Goal: Transaction & Acquisition: Subscribe to service/newsletter

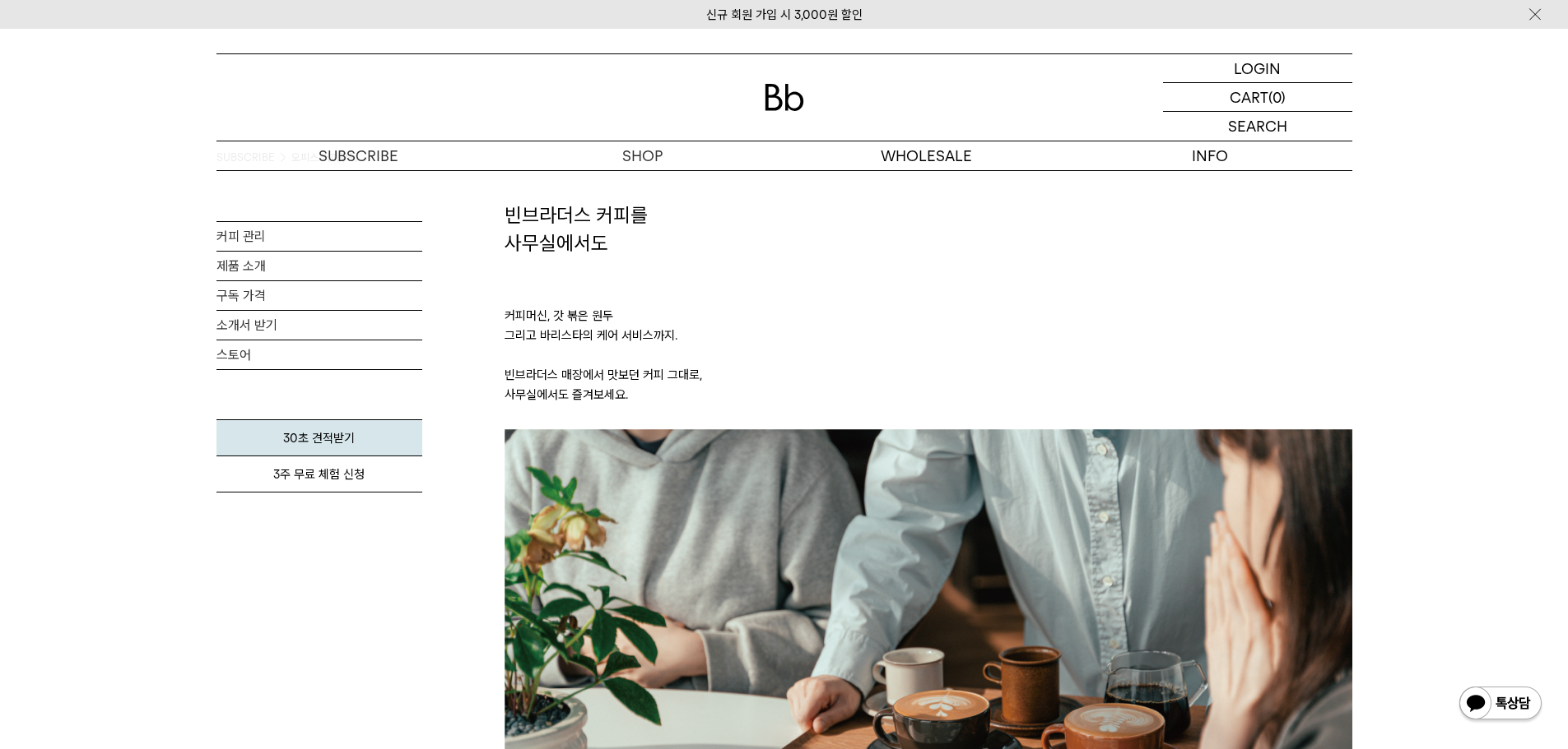
scroll to position [82, 0]
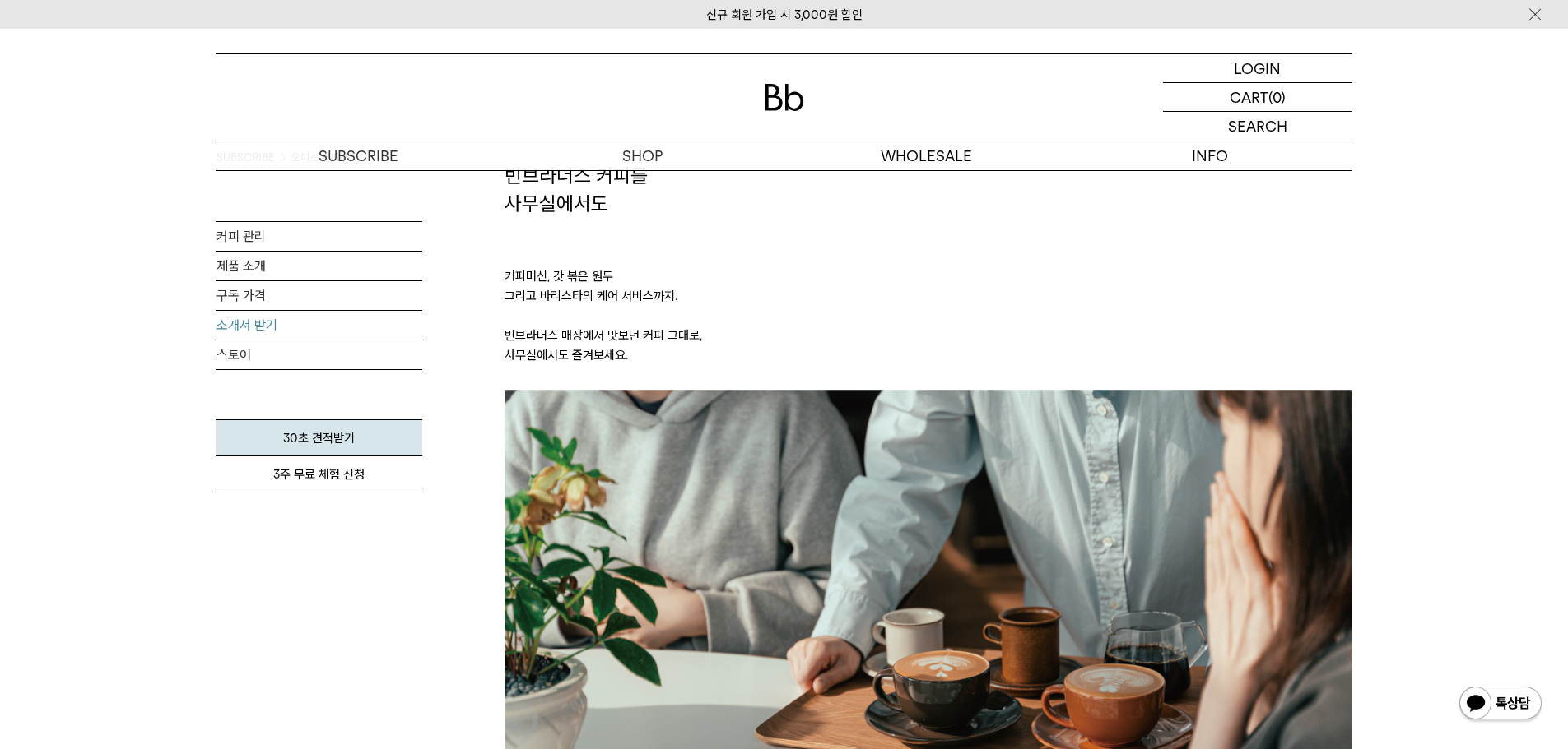
click at [269, 321] on link "소개서 받기" at bounding box center [319, 325] width 206 height 29
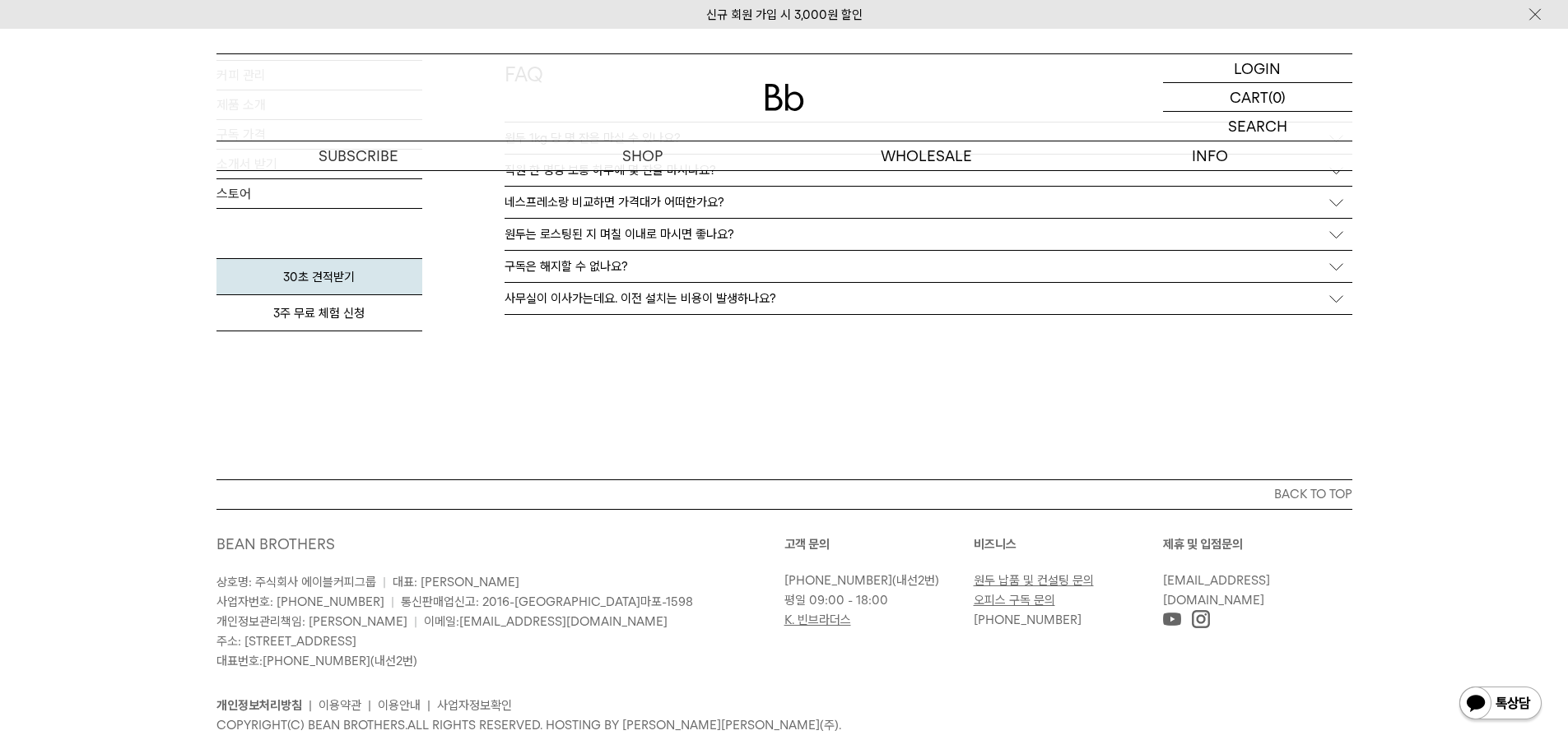
scroll to position [3097, 0]
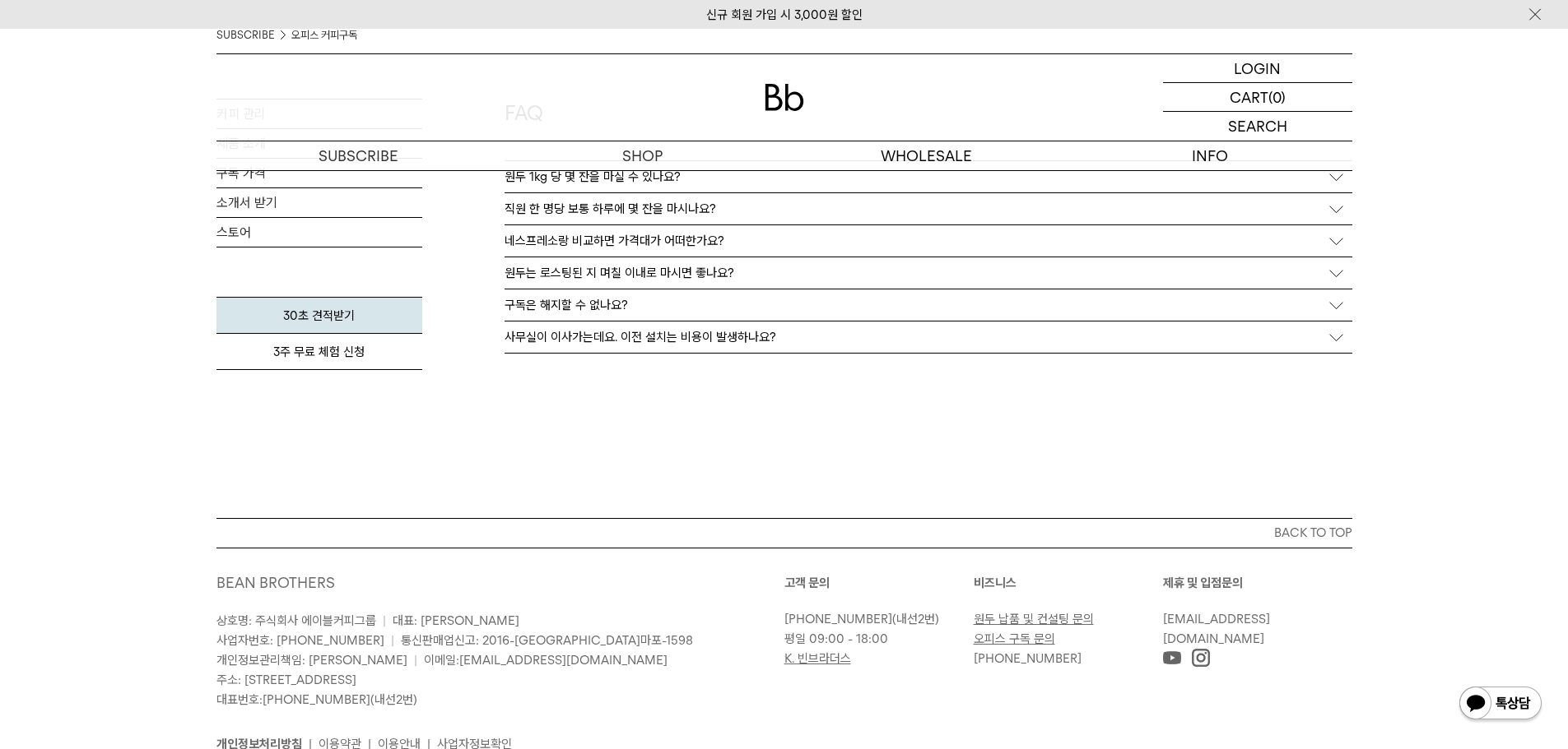
click at [583, 306] on p "구독은 해지할 수 없나요?" at bounding box center [566, 305] width 124 height 15
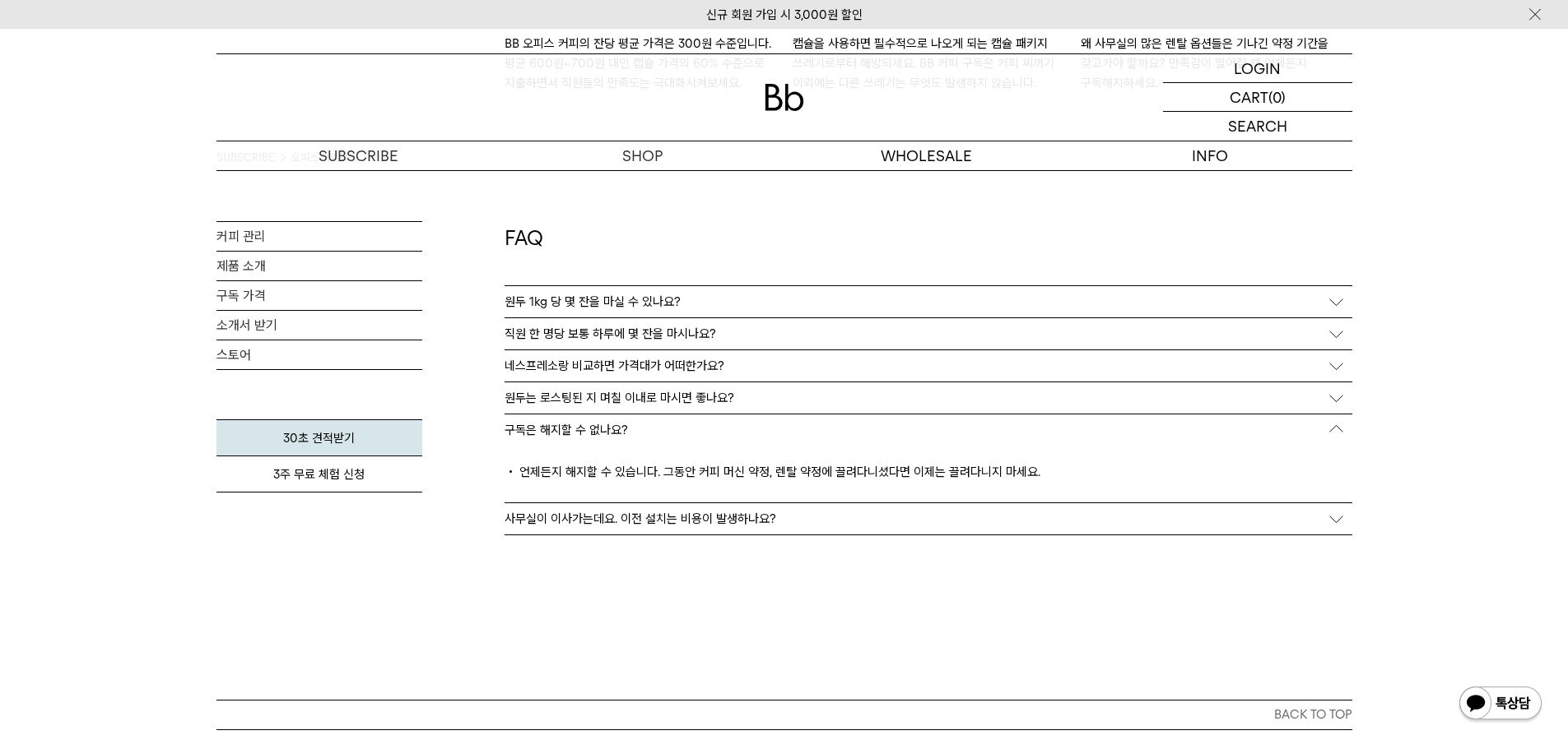
scroll to position [2933, 0]
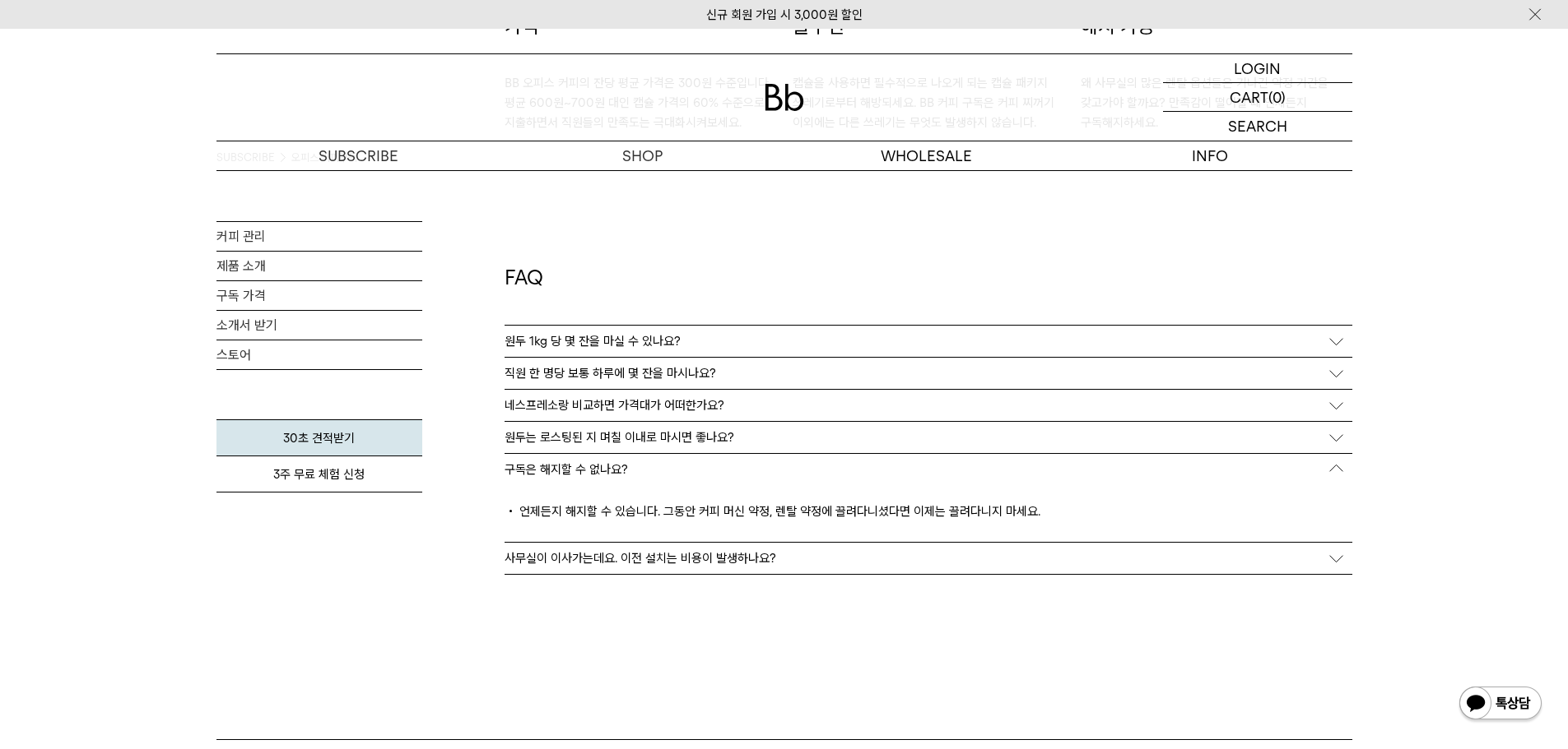
click at [601, 473] on p "구독은 해지할 수 없나요?" at bounding box center [566, 469] width 124 height 15
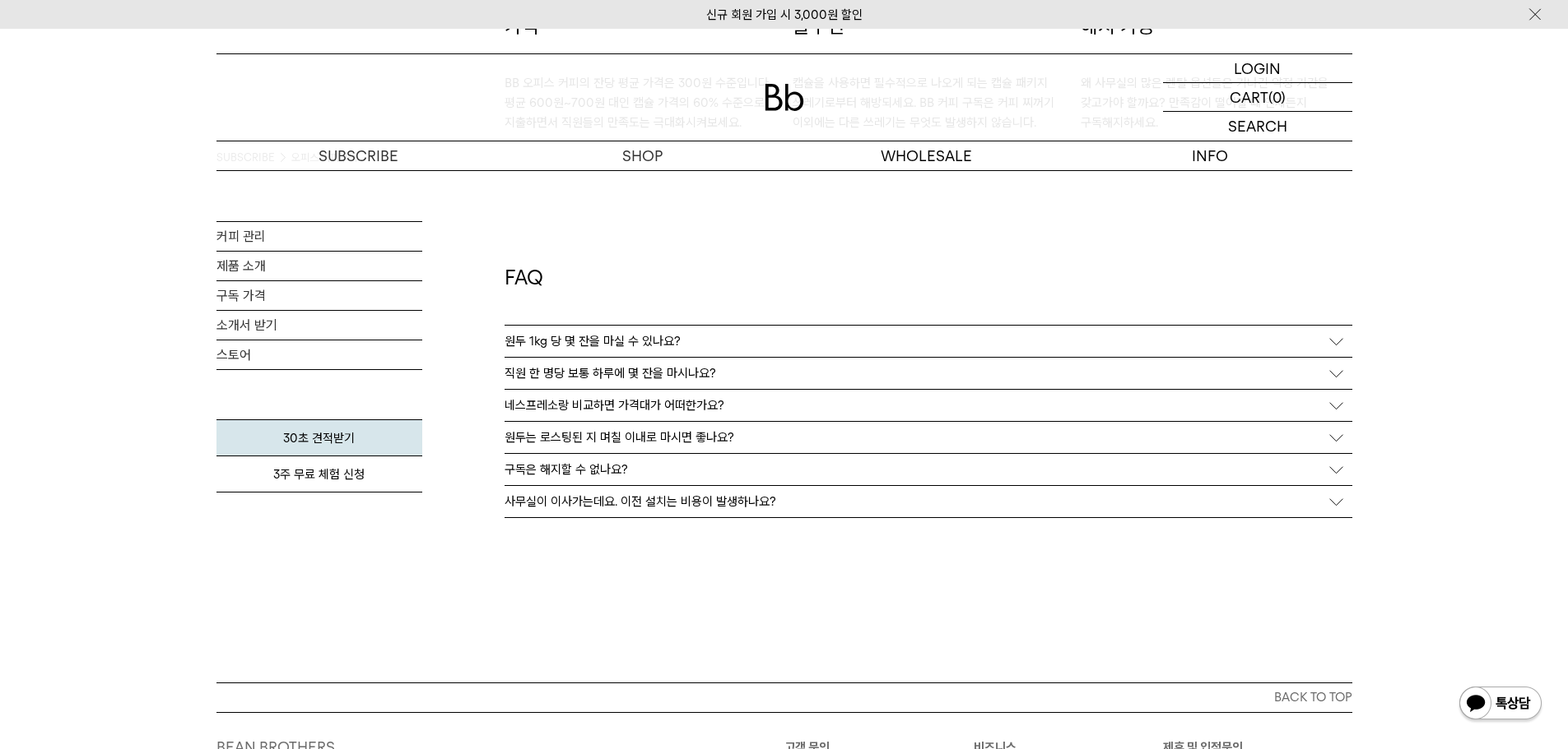
click at [591, 511] on div "사무실이 이사가는데요. 이전 설치는 비용이 발생하나요?" at bounding box center [928, 502] width 848 height 31
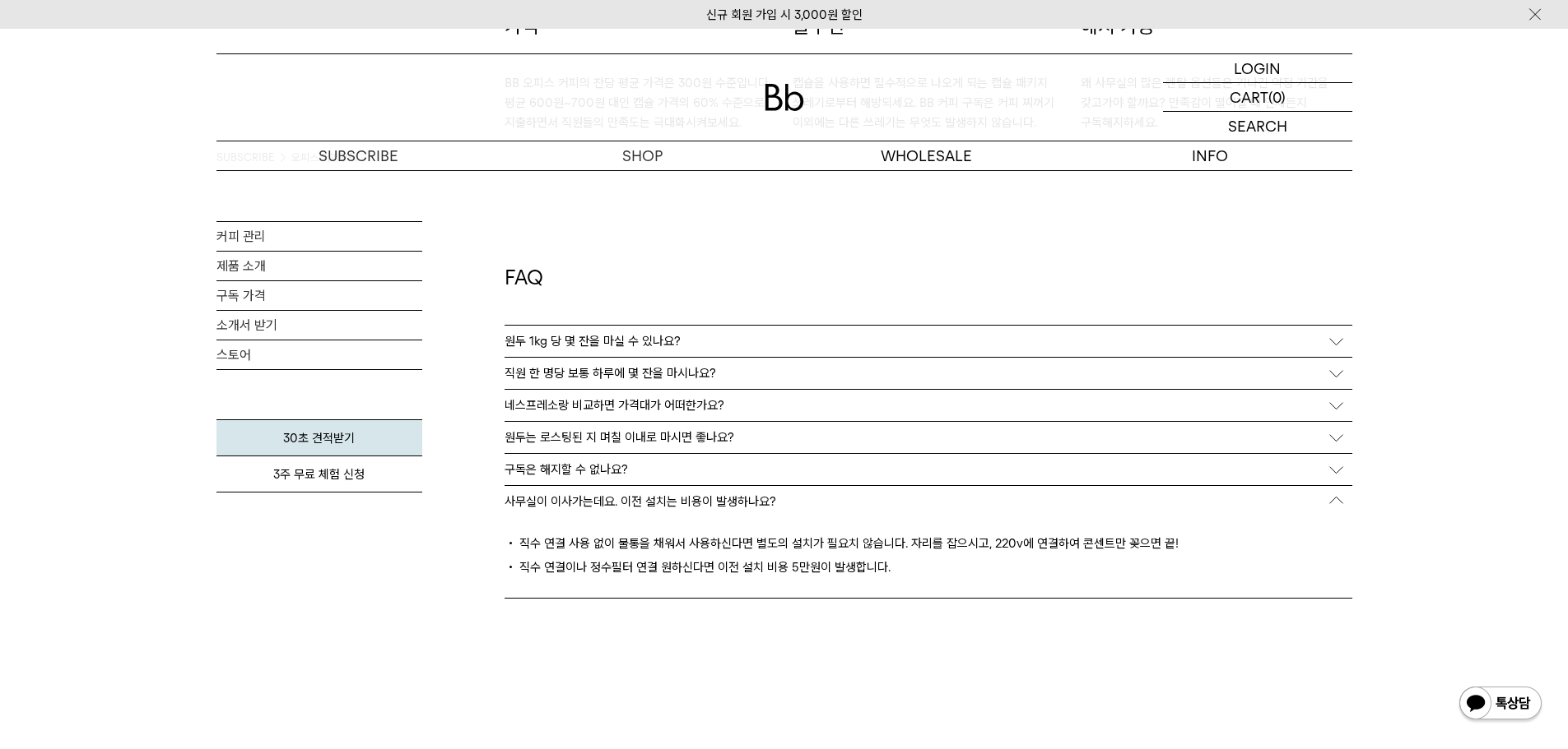
click at [592, 505] on p "사무실이 이사가는데요. 이전 설치는 비용이 발생하나요?" at bounding box center [641, 501] width 271 height 15
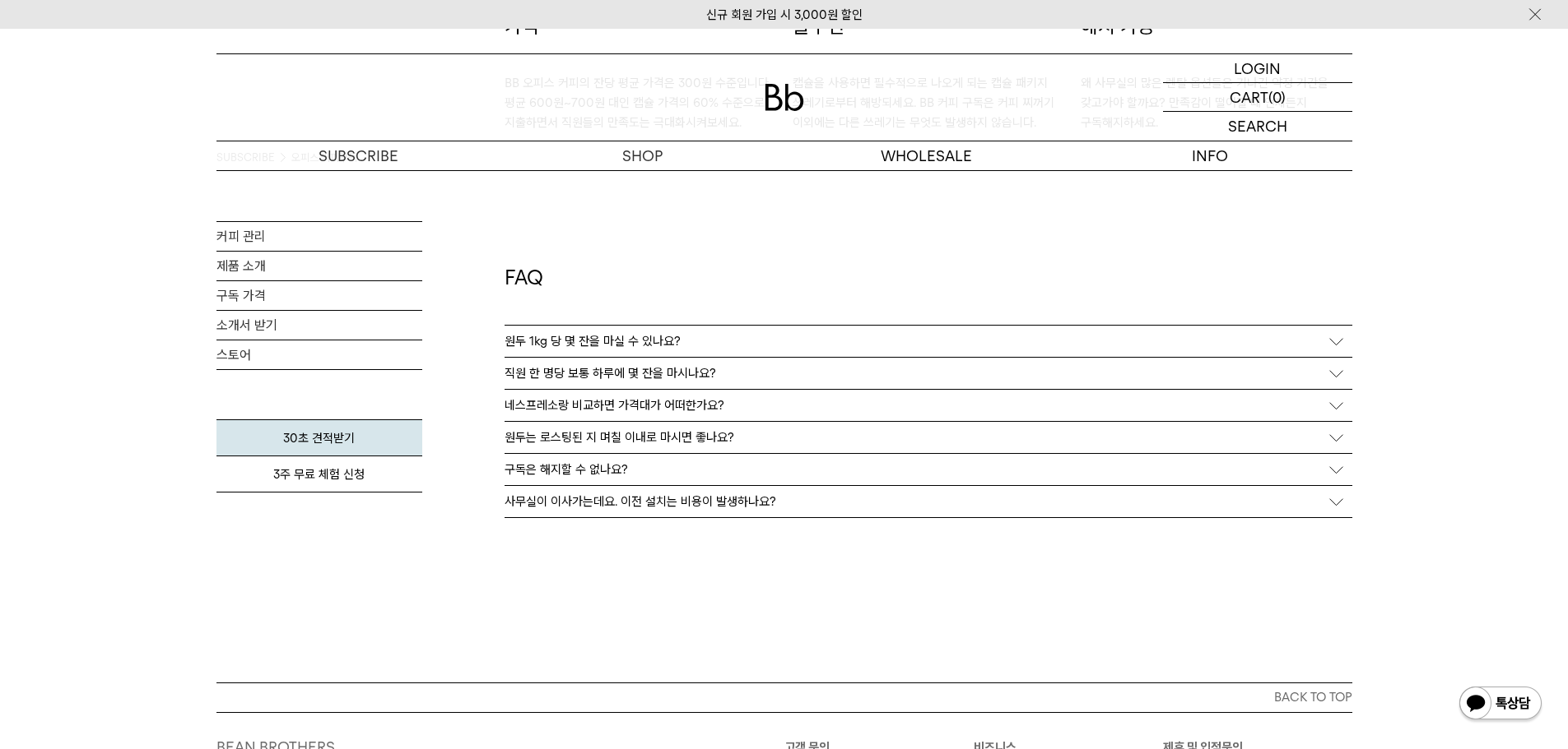
click at [607, 435] on p "원두는 로스팅된 지 며칠 이내로 마시면 좋나요?" at bounding box center [620, 437] width 230 height 15
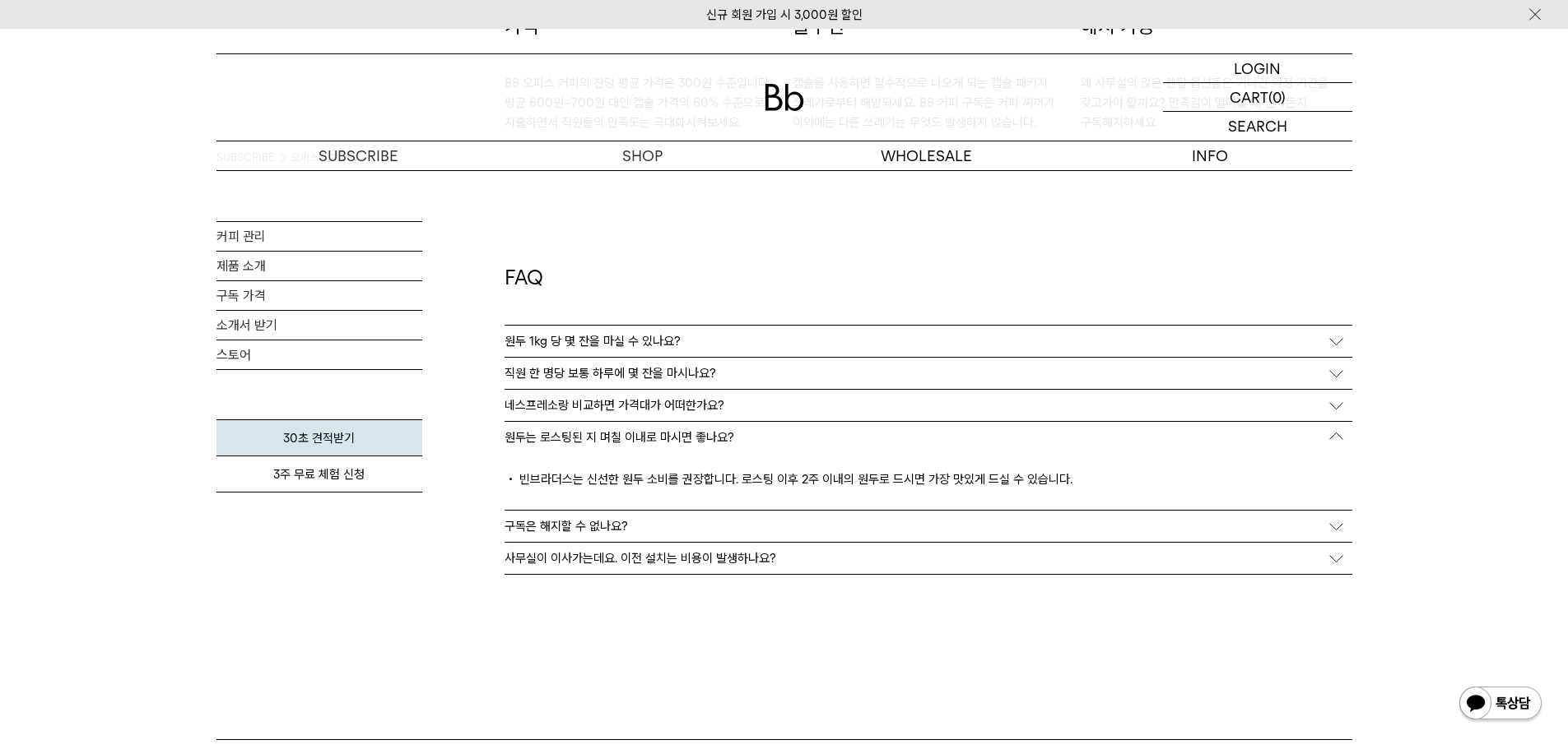
click at [601, 435] on p "원두는 로스팅된 지 며칠 이내로 마시면 좋나요?" at bounding box center [620, 437] width 230 height 15
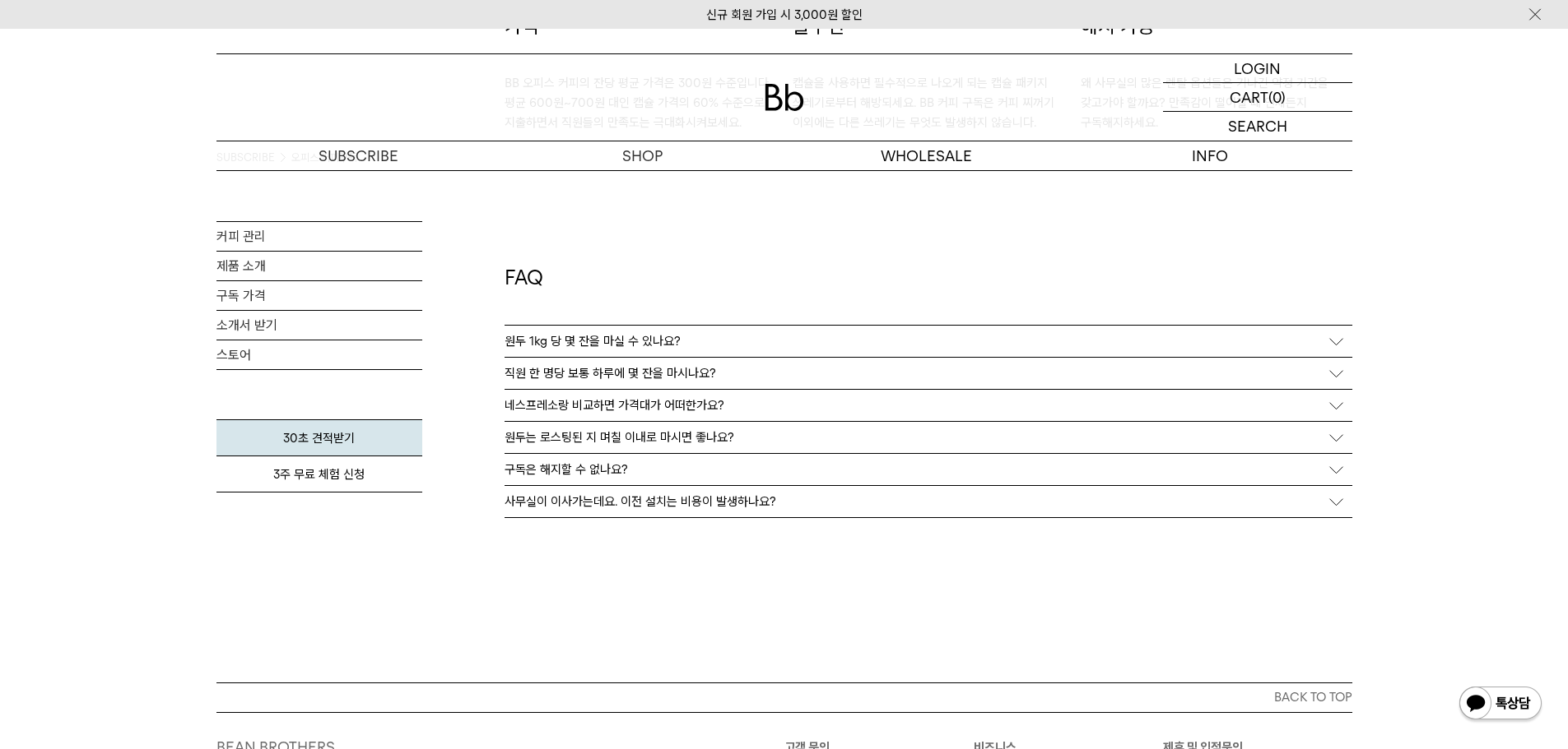
click at [606, 404] on p "네스프레소랑 비교하면 가격대가 어떠한가요?" at bounding box center [615, 405] width 220 height 15
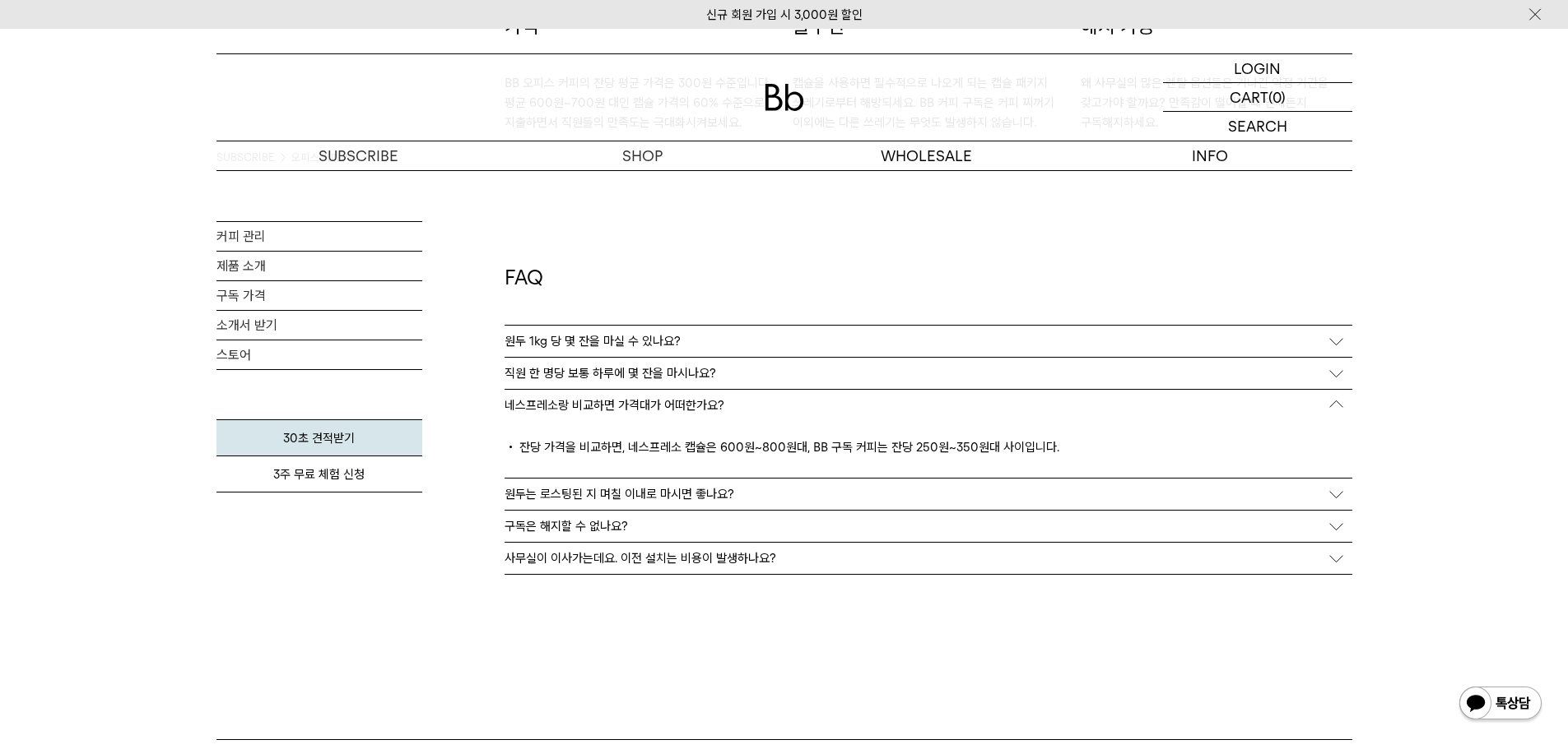
click at [606, 404] on p "네스프레소랑 비교하면 가격대가 어떠한가요?" at bounding box center [615, 405] width 220 height 15
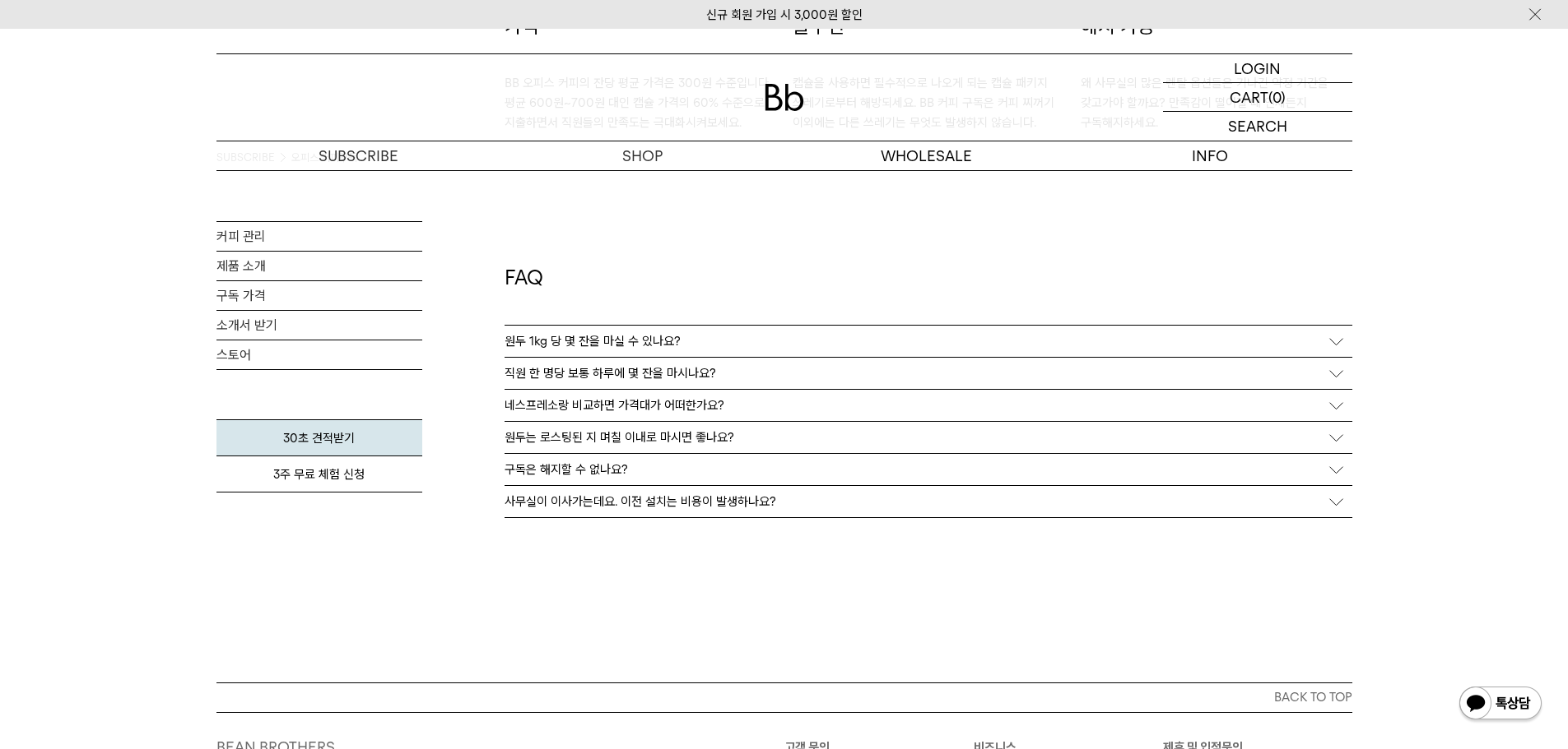
click at [603, 381] on div "직원 한 명당 보통 하루에 몇 잔을 마시나요?" at bounding box center [928, 373] width 848 height 31
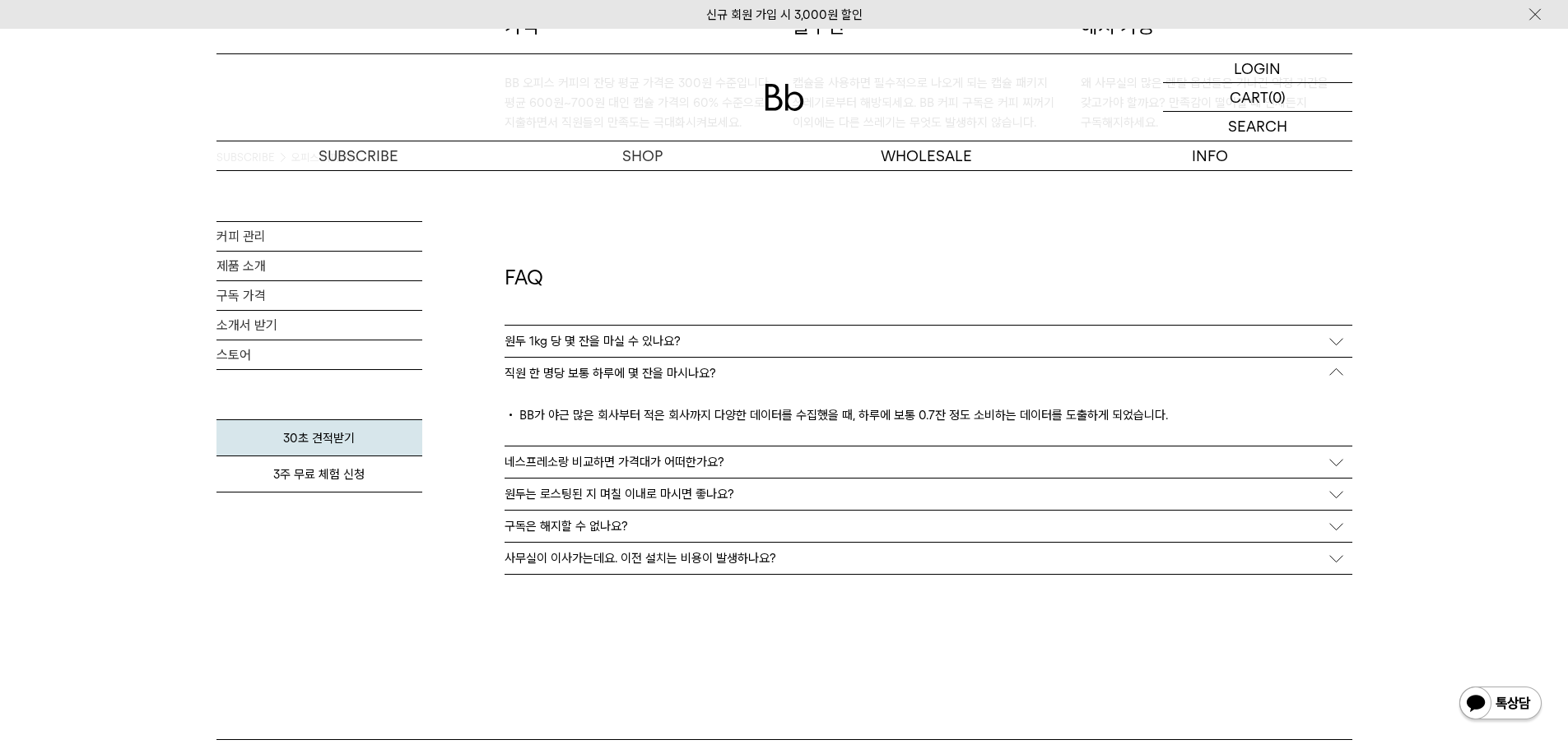
click at [623, 371] on p "직원 한 명당 보통 하루에 몇 잔을 마시나요?" at bounding box center [610, 373] width 212 height 15
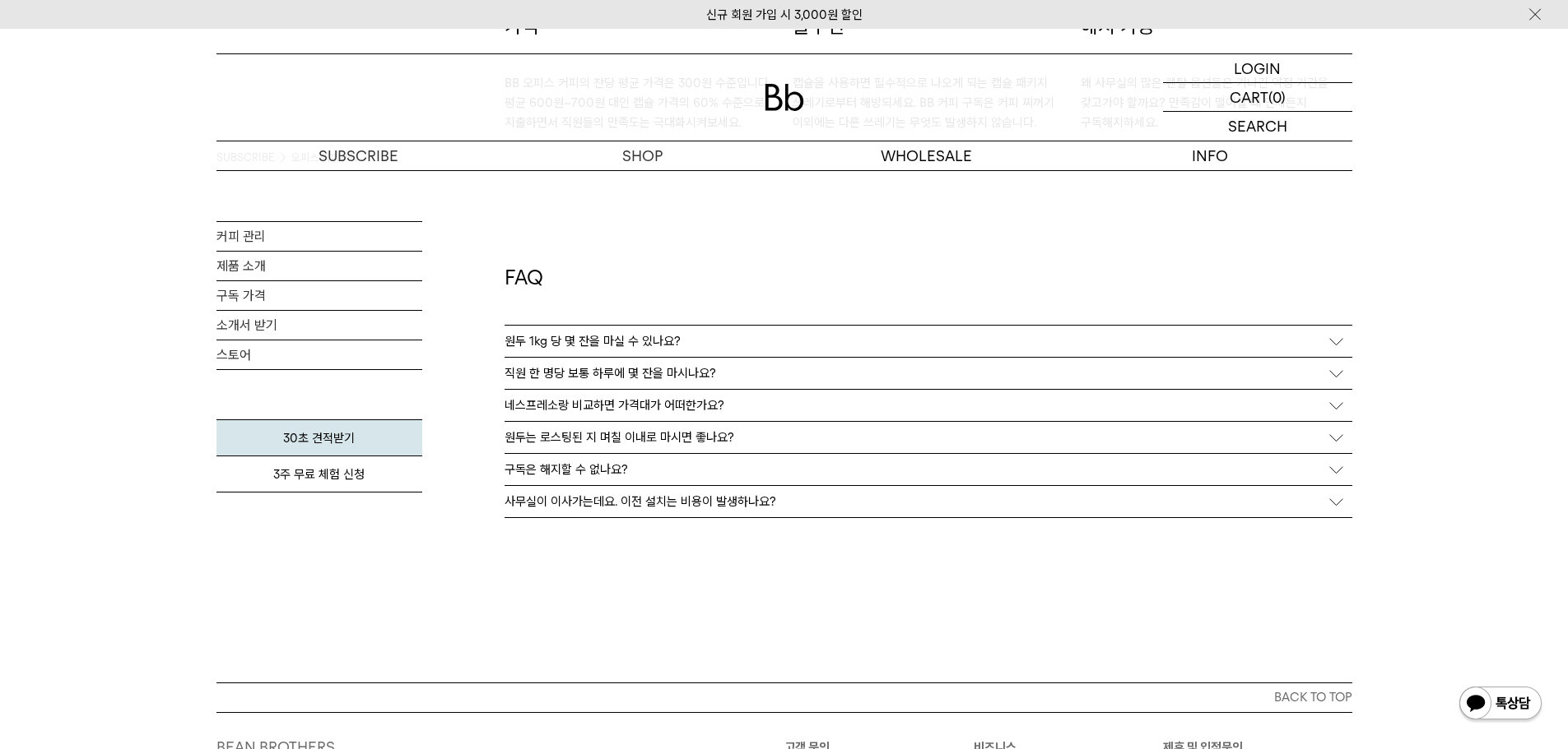
click at [634, 346] on p "원두 1kg 당 몇 잔을 마실 수 있나요?" at bounding box center [593, 341] width 176 height 15
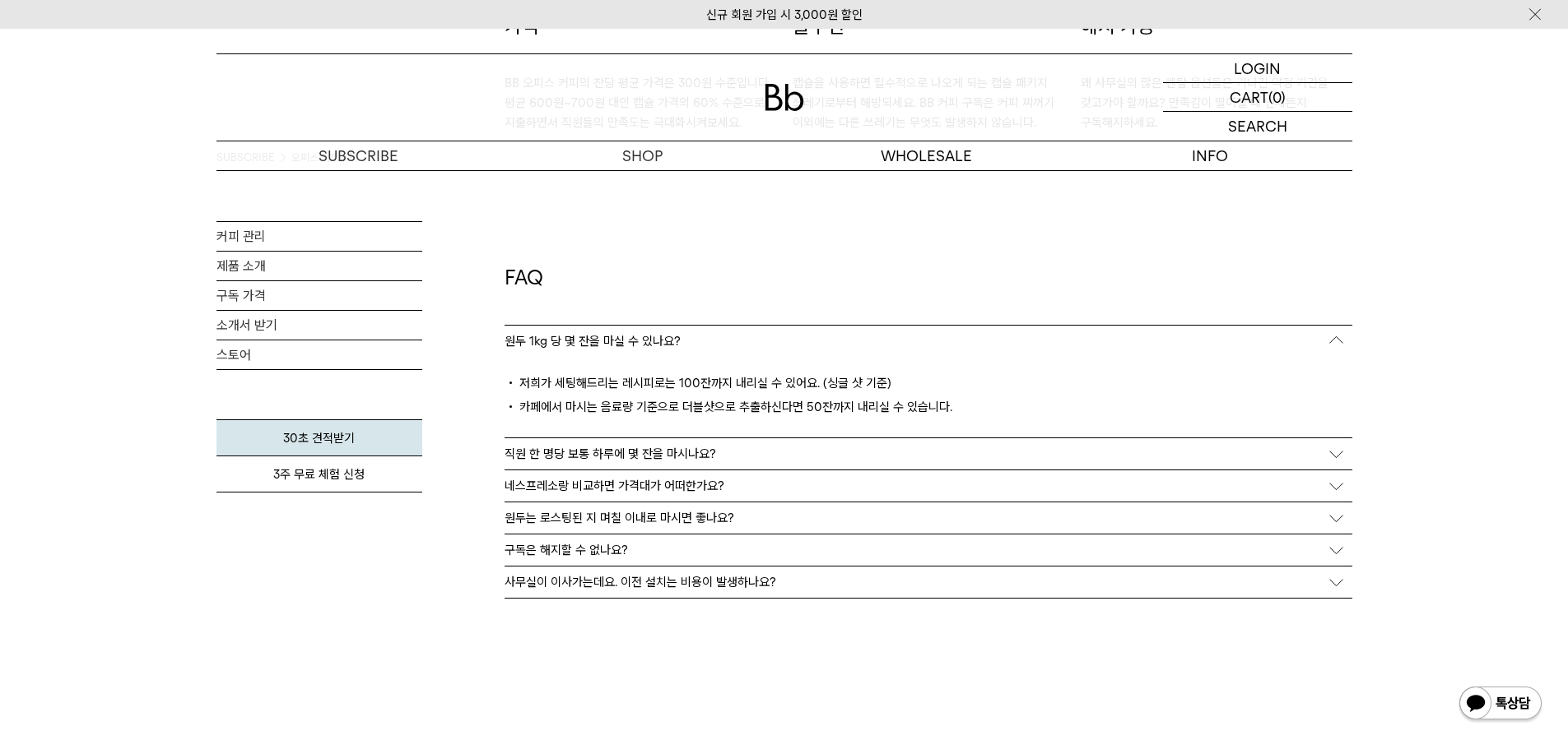
click at [692, 275] on h2 "FAQ" at bounding box center [928, 295] width 848 height 61
click at [637, 341] on p "원두 1kg 당 몇 잔을 마실 수 있나요?" at bounding box center [593, 341] width 176 height 15
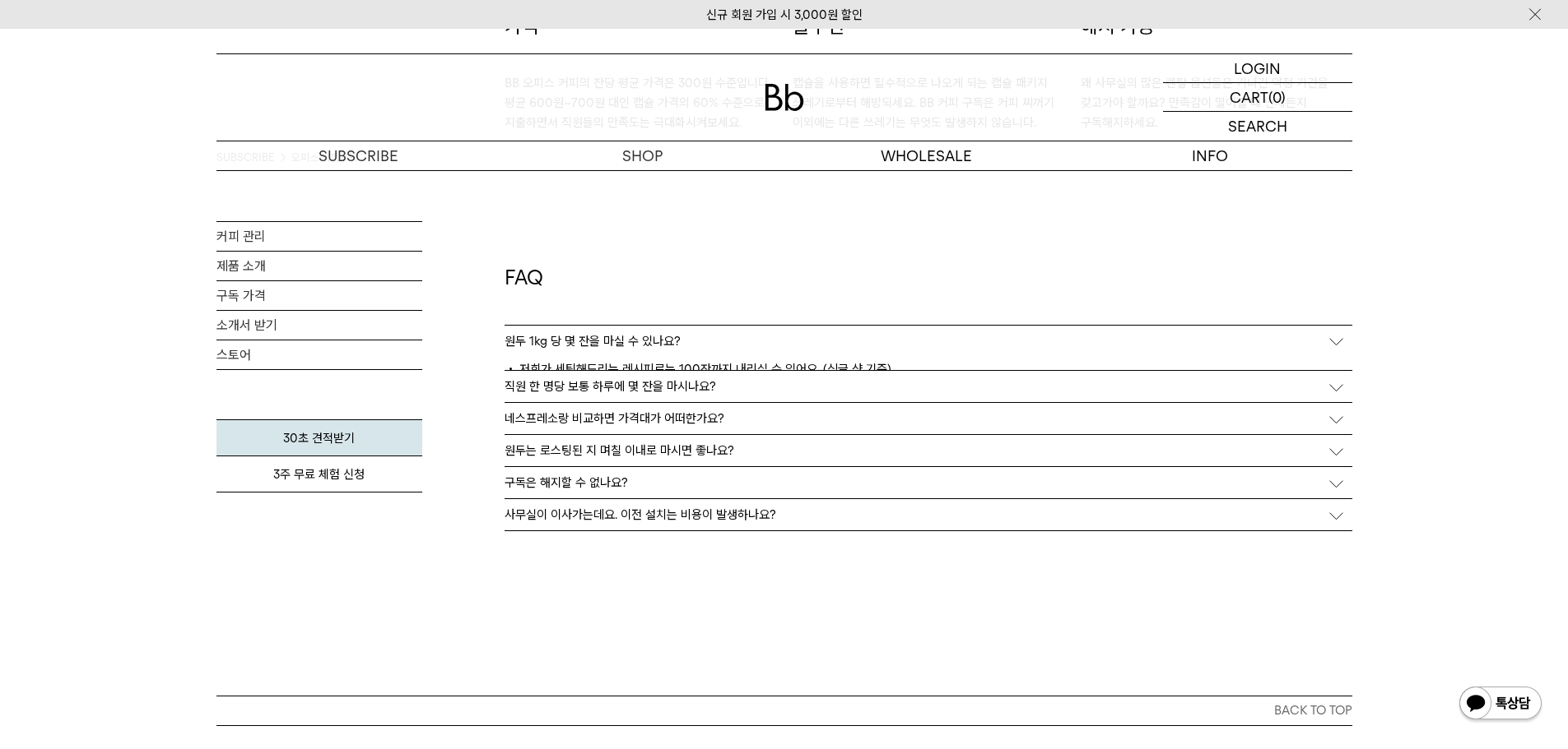
click at [704, 276] on h2 "FAQ" at bounding box center [928, 295] width 848 height 61
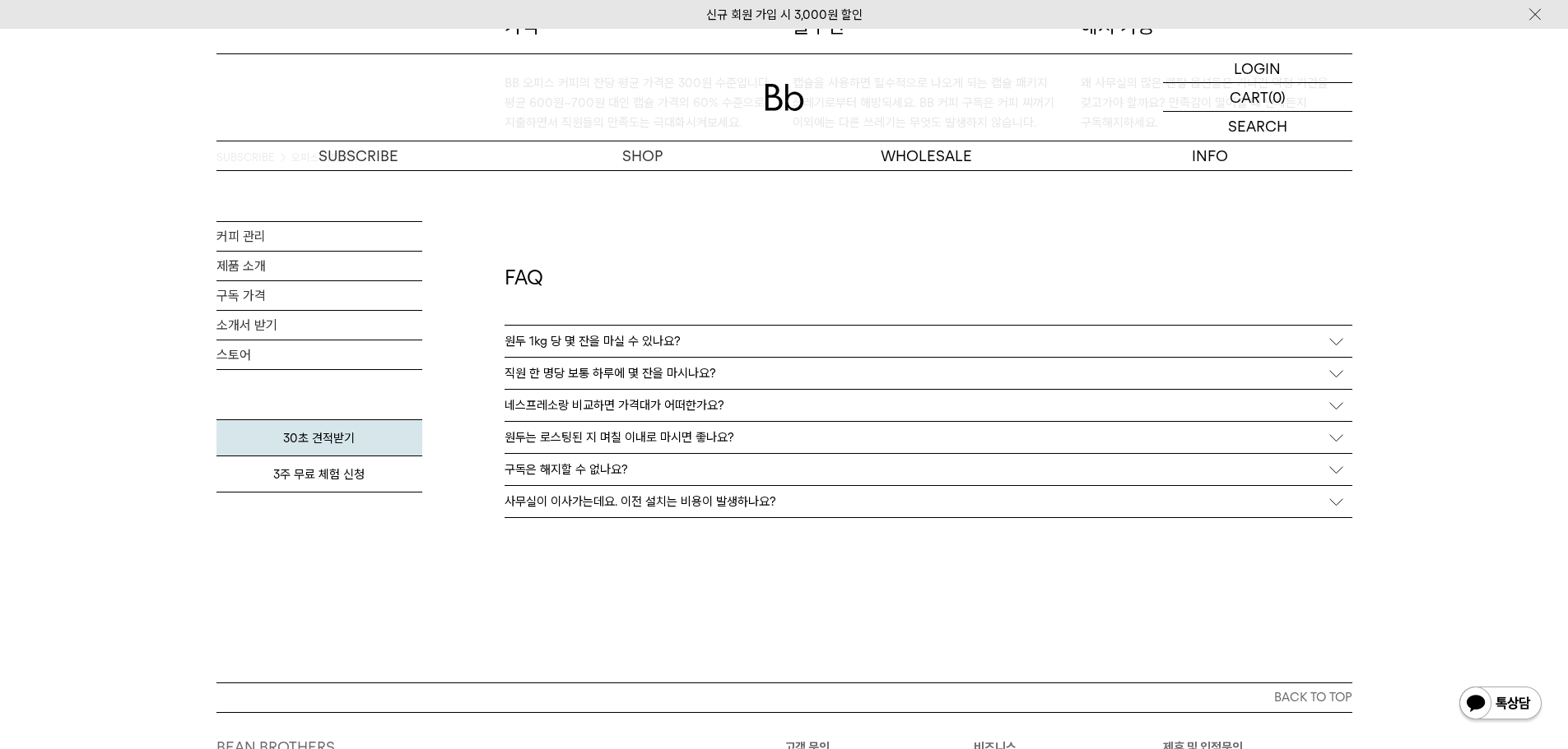
drag, startPoint x: 485, startPoint y: 372, endPoint x: 465, endPoint y: 365, distance: 21.2
click at [228, 298] on link "구독 가격" at bounding box center [319, 295] width 206 height 29
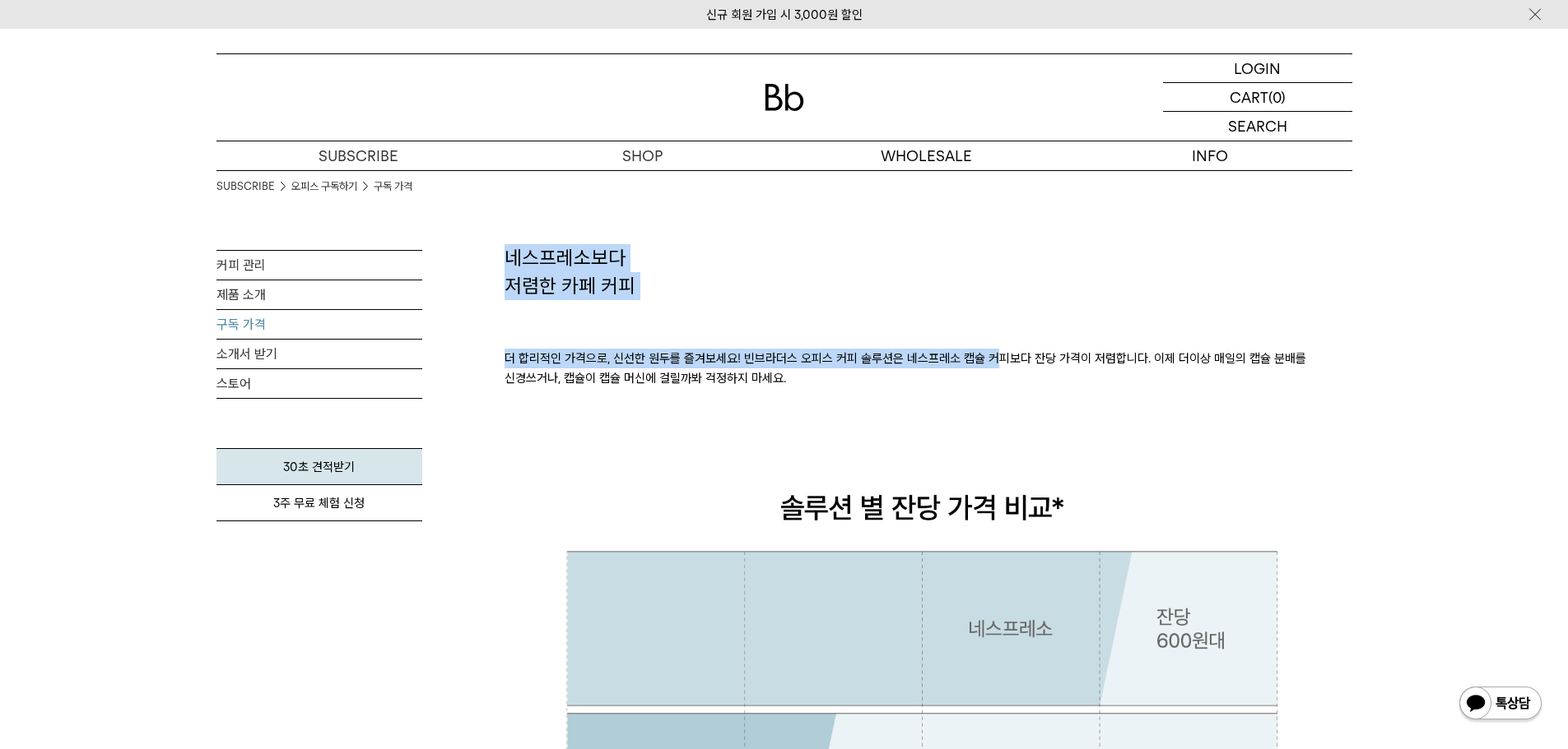
drag, startPoint x: 503, startPoint y: 247, endPoint x: 778, endPoint y: 371, distance: 301.7
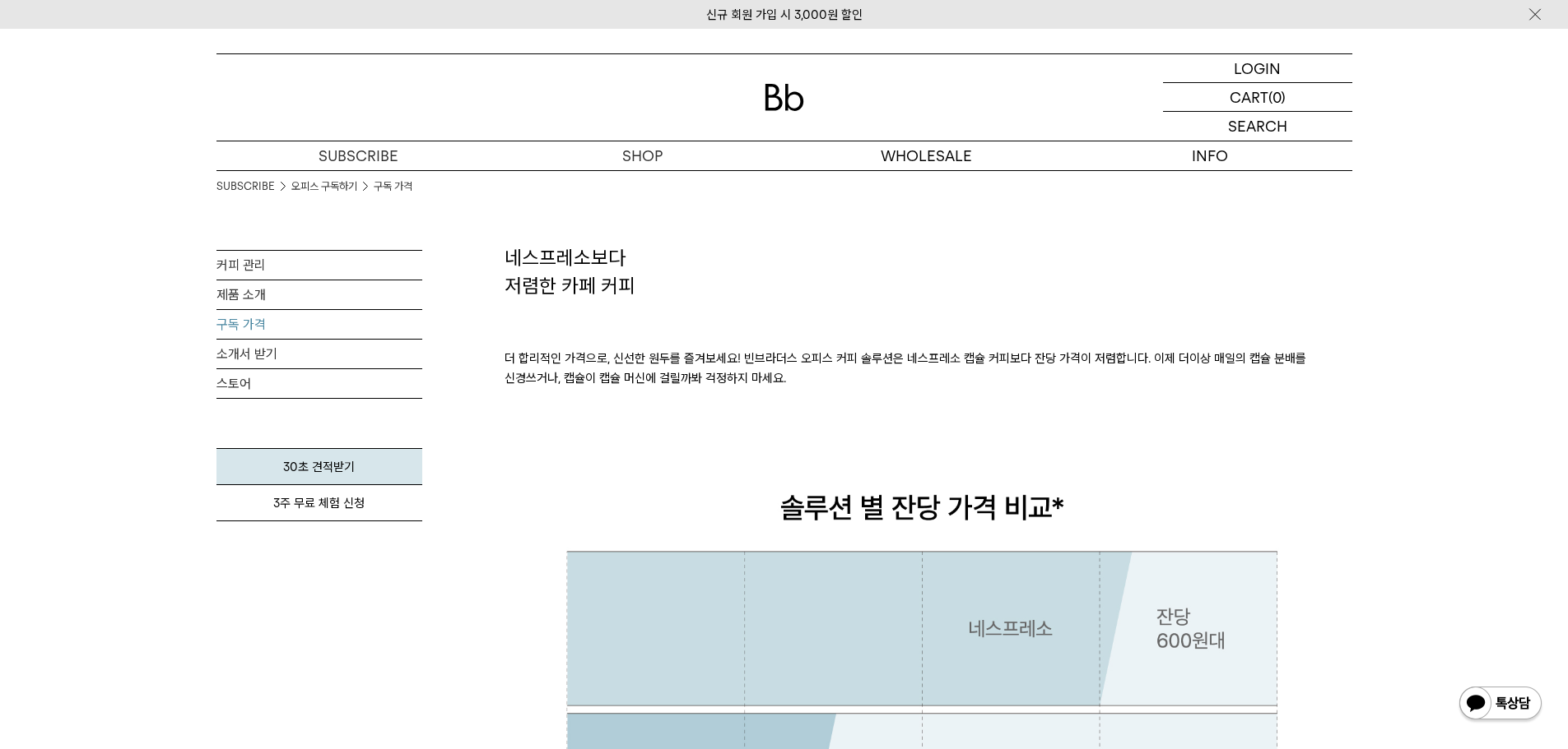
click at [793, 376] on p "더 합리적인 가격으로, 신선한 원두를 즐겨보세요! 빈브라더스 오피스 커피 솔루션은 네스프레소 캡슐 커피보다 잔당 가격이 저렴합니다. 이제 더이…" at bounding box center [928, 369] width 848 height 138
click at [803, 387] on p "더 합리적인 가격으로, 신선한 원두를 즐겨보세요! 빈브라더스 오피스 커피 솔루션은 네스프레소 캡슐 커피보다 잔당 가격이 저렴합니다. 이제 더이…" at bounding box center [928, 369] width 848 height 138
drag, startPoint x: 771, startPoint y: 383, endPoint x: 468, endPoint y: 233, distance: 338.1
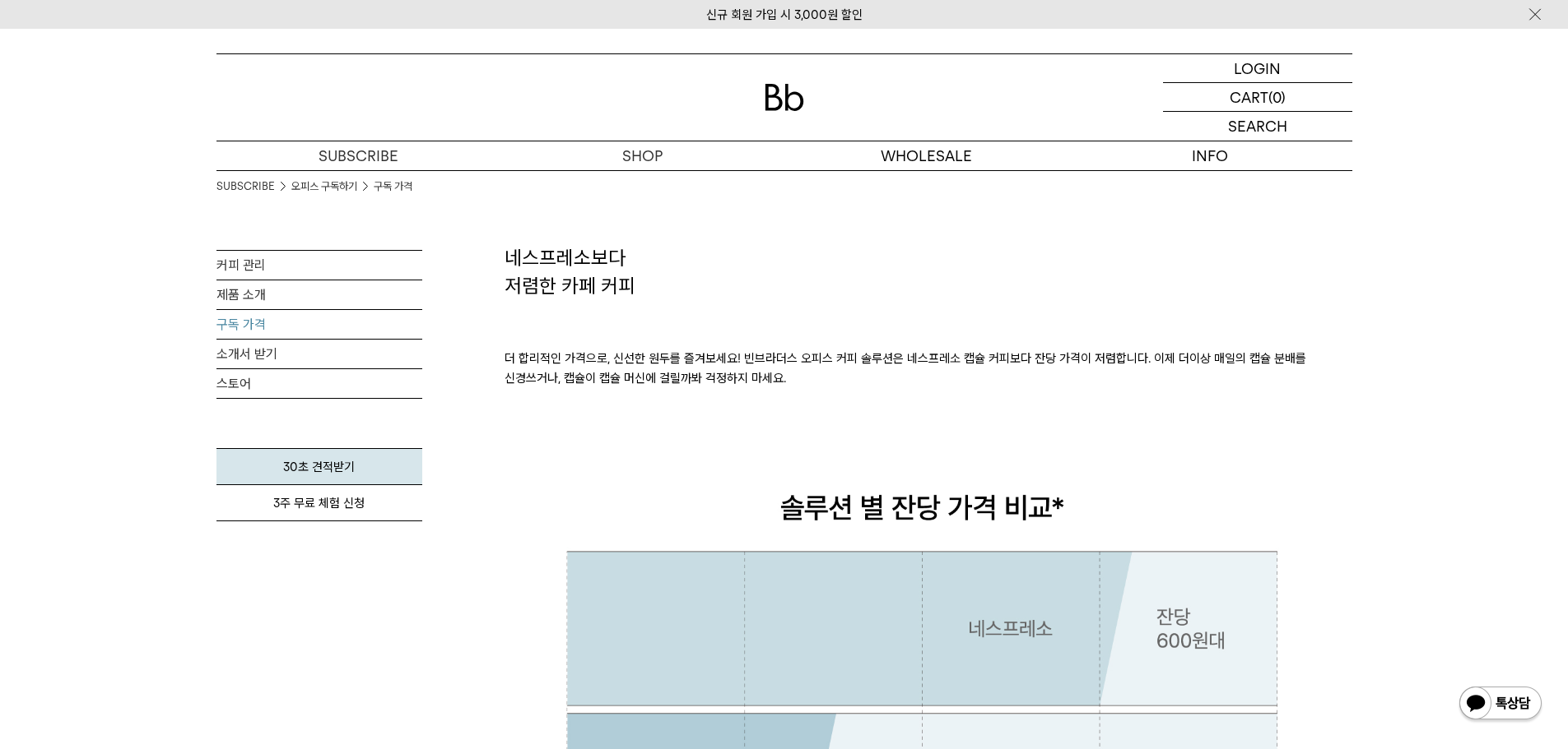
drag, startPoint x: 500, startPoint y: 260, endPoint x: 829, endPoint y: 404, distance: 359.1
click at [829, 404] on p "더 합리적인 가격으로, 신선한 원두를 즐겨보세요! 빈브라더스 오피스 커피 솔루션은 네스프레소 캡슐 커피보다 잔당 가격이 저렴합니다. 이제 더이…" at bounding box center [928, 369] width 848 height 138
drag, startPoint x: 824, startPoint y: 386, endPoint x: 498, endPoint y: 261, distance: 349.1
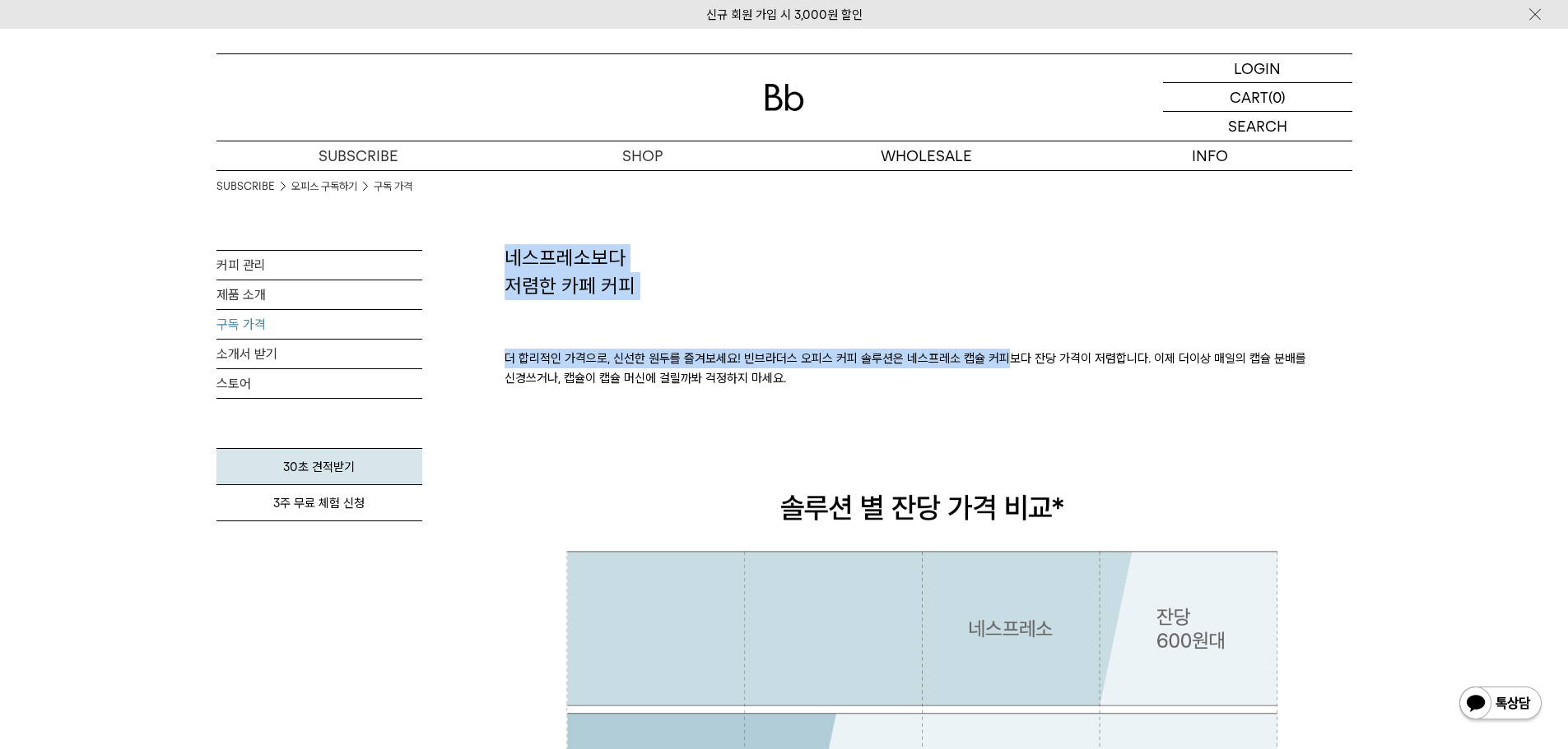
drag, startPoint x: 494, startPoint y: 248, endPoint x: 784, endPoint y: 366, distance: 313.1
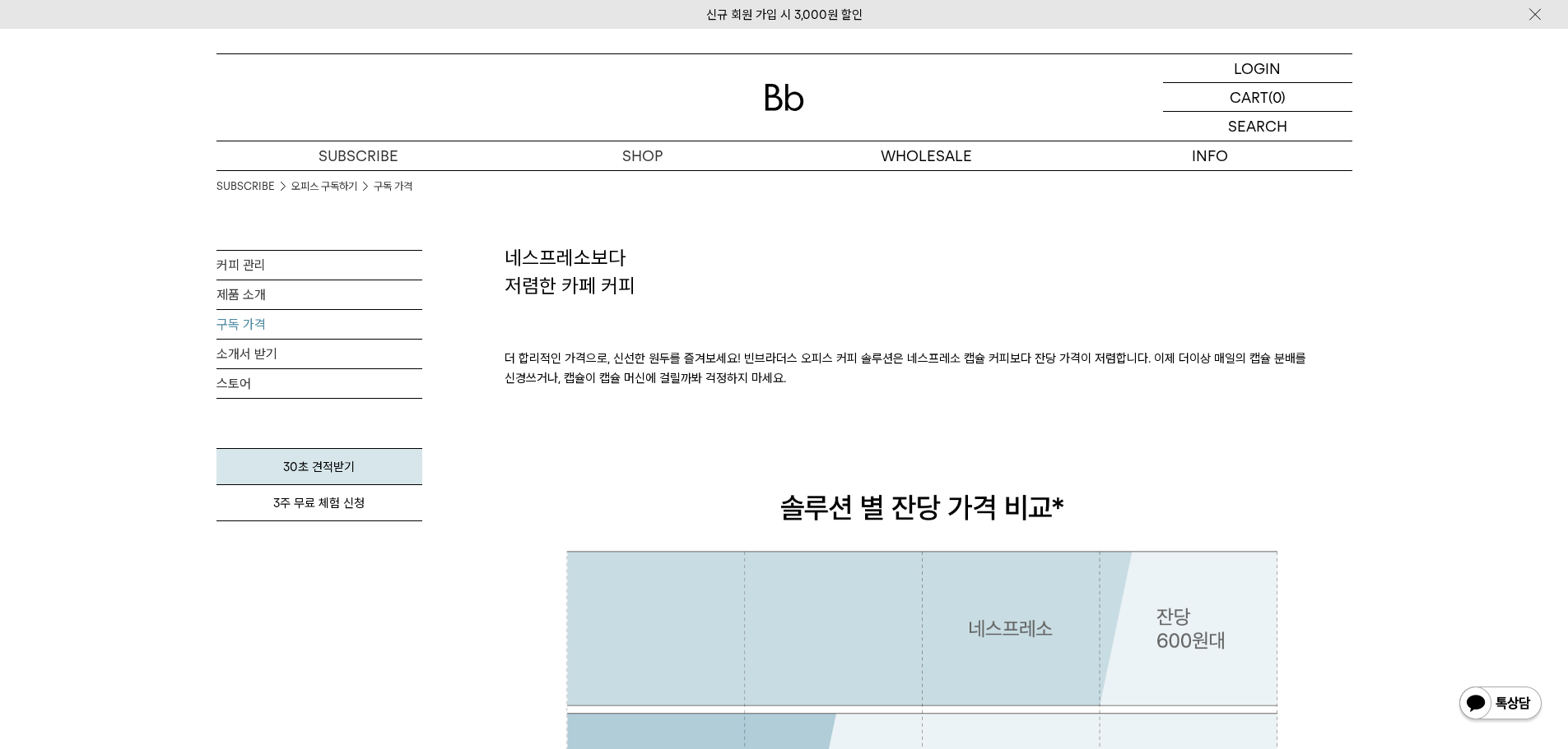
click at [806, 371] on p "더 합리적인 가격으로, 신선한 원두를 즐겨보세요! 빈브라더스 오피스 커피 솔루션은 네스프레소 캡슐 커피보다 잔당 가격이 저렴합니다. 이제 더이…" at bounding box center [928, 369] width 848 height 138
click at [850, 373] on p "더 합리적인 가격으로, 신선한 원두를 즐겨보세요! 빈브라더스 오피스 커피 솔루션은 네스프레소 캡슐 커피보다 잔당 가격이 저렴합니다. 이제 더이…" at bounding box center [928, 369] width 848 height 138
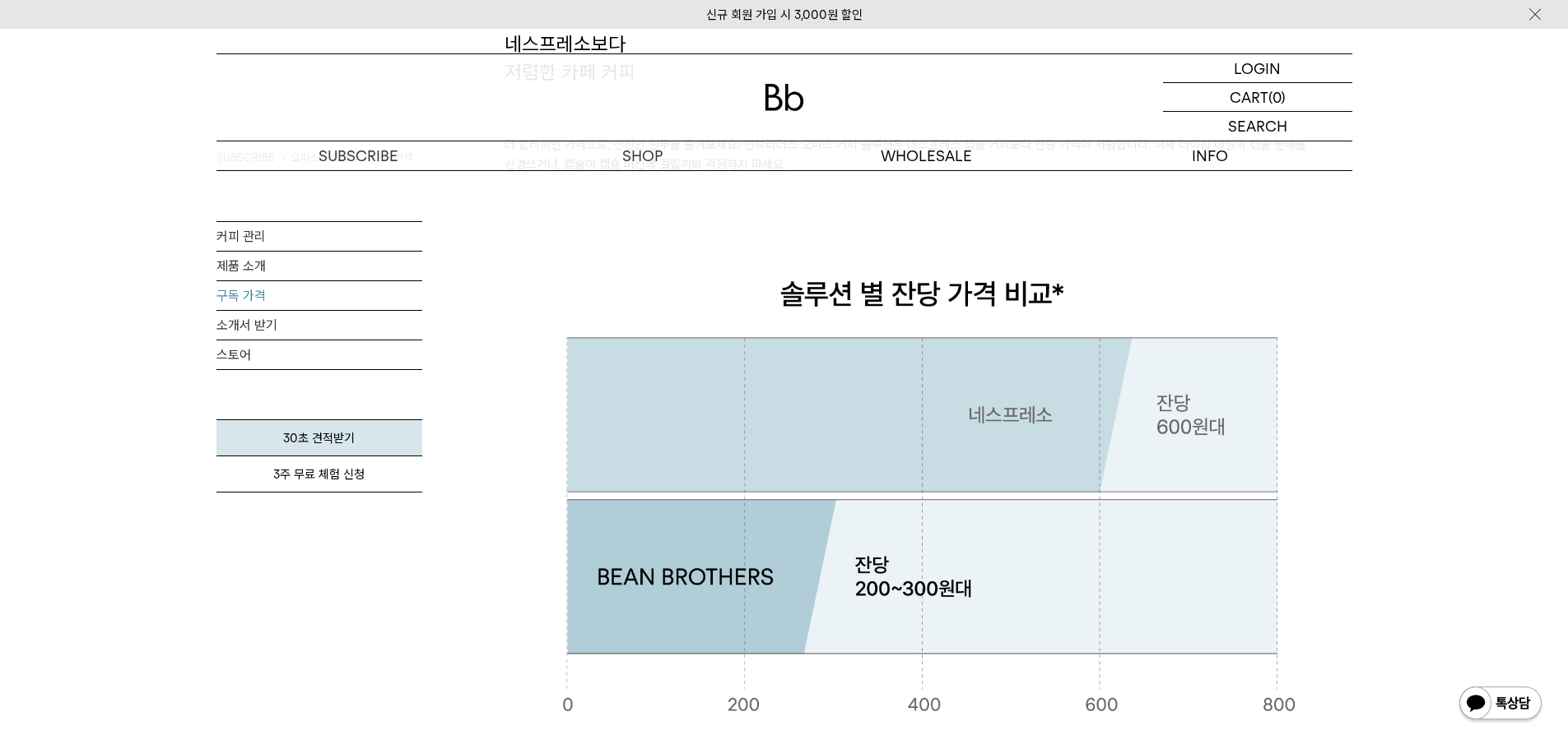
scroll to position [247, 0]
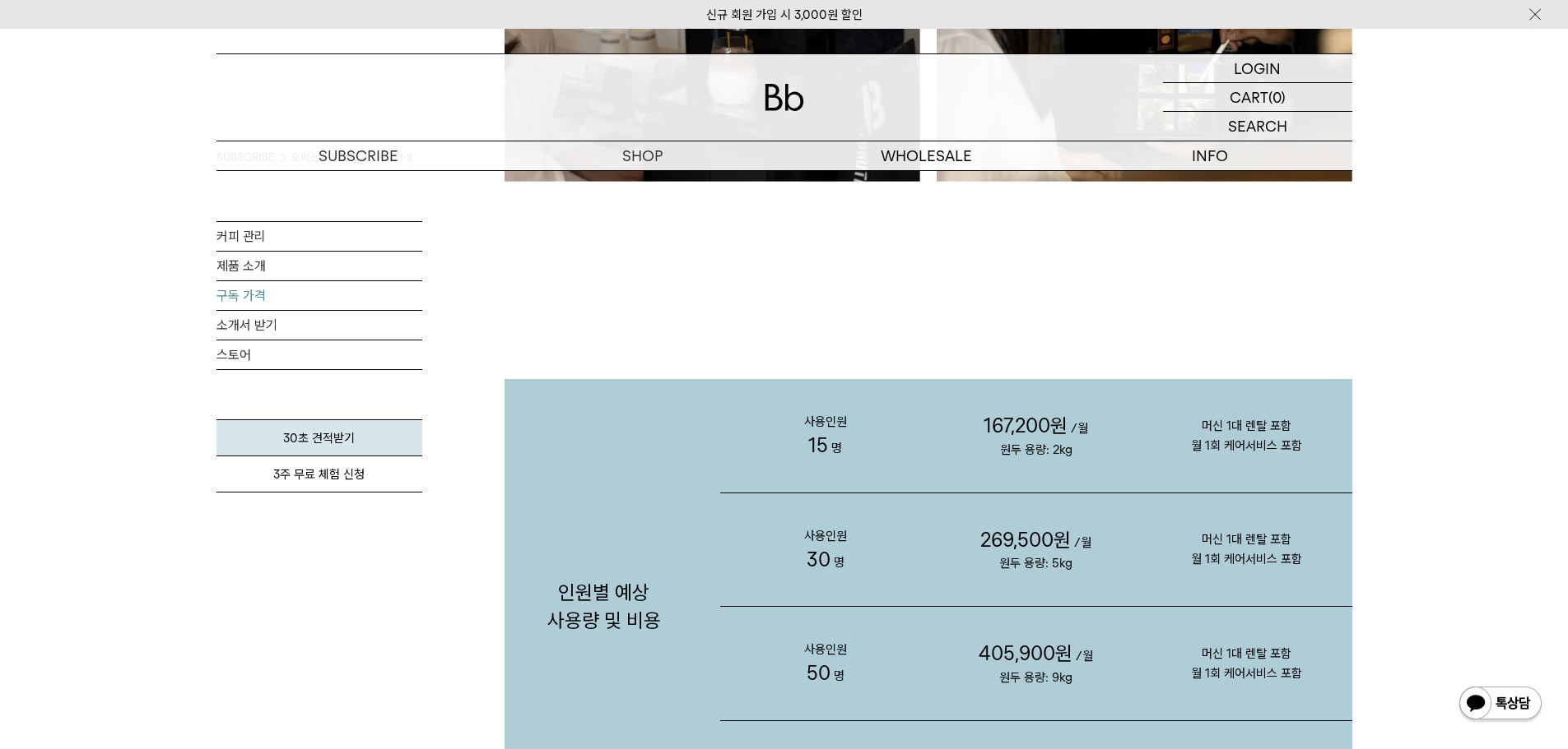
scroll to position [1436, 0]
